Goal: Transaction & Acquisition: Purchase product/service

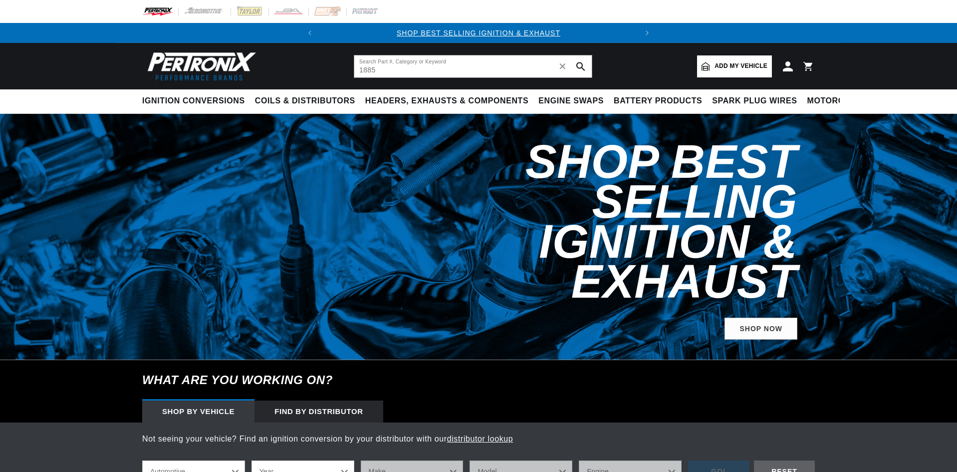
type input "1885"
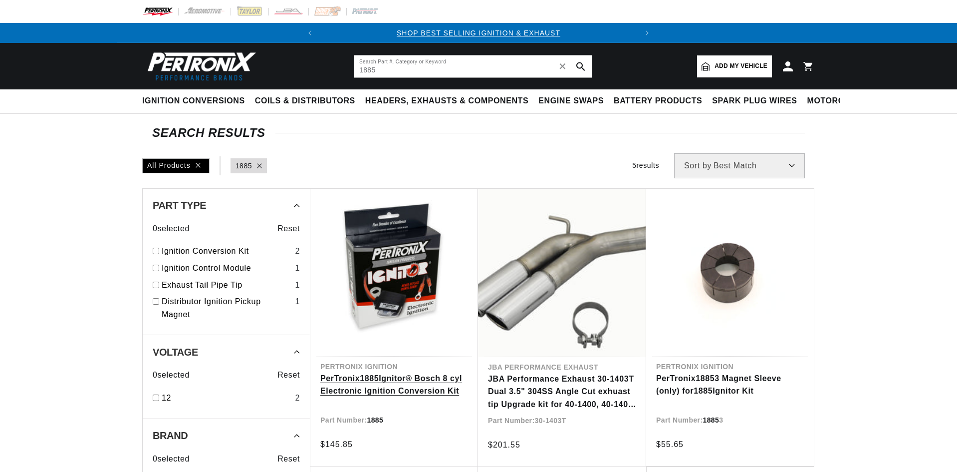
click at [389, 383] on link "PerTronix 1885 Ignitor® Bosch 8 cyl Electronic Ignition Conversion Kit" at bounding box center [394, 384] width 148 height 25
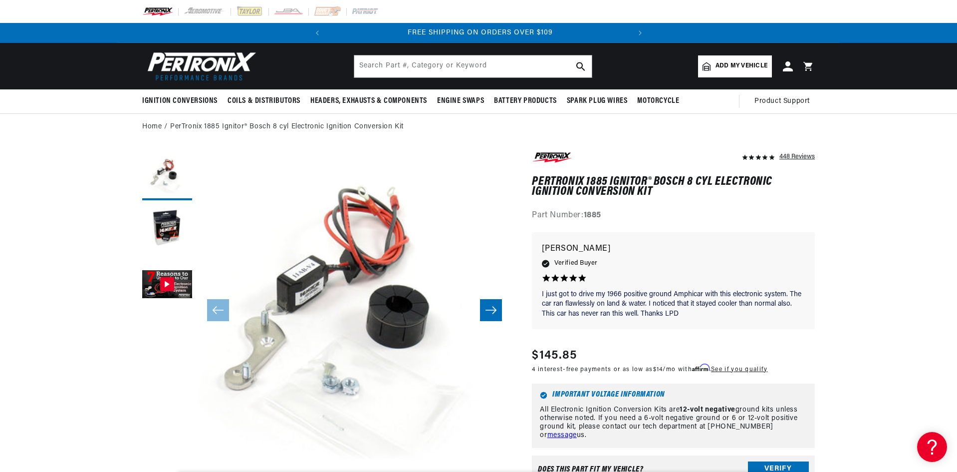
scroll to position [0, 302]
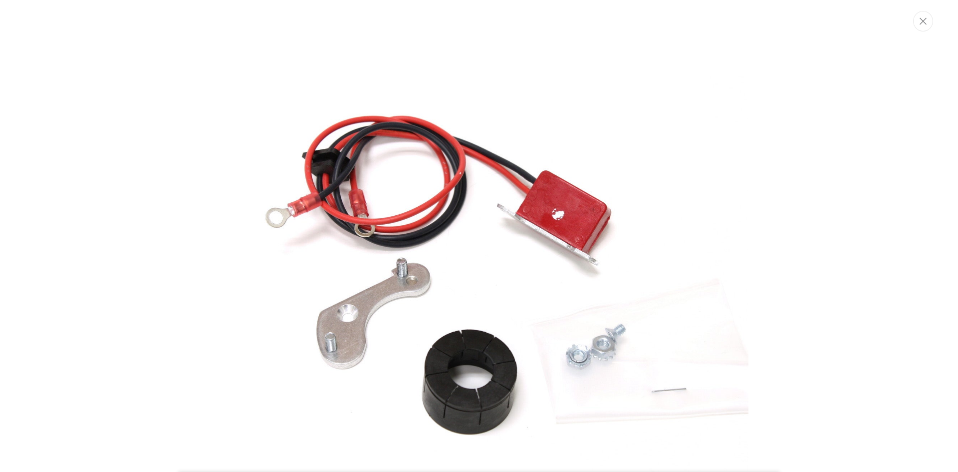
scroll to position [44, 0]
